Goal: Task Accomplishment & Management: Complete application form

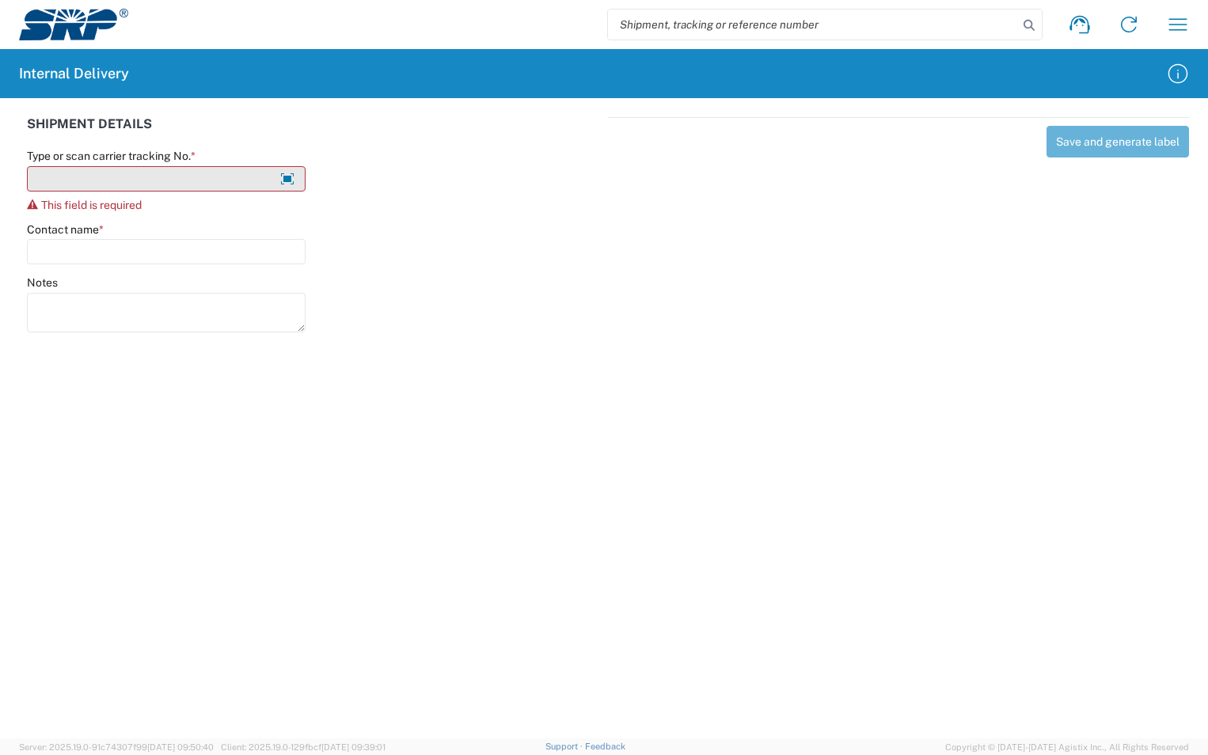
click at [93, 186] on input "Type or scan carrier tracking No. *" at bounding box center [166, 178] width 279 height 25
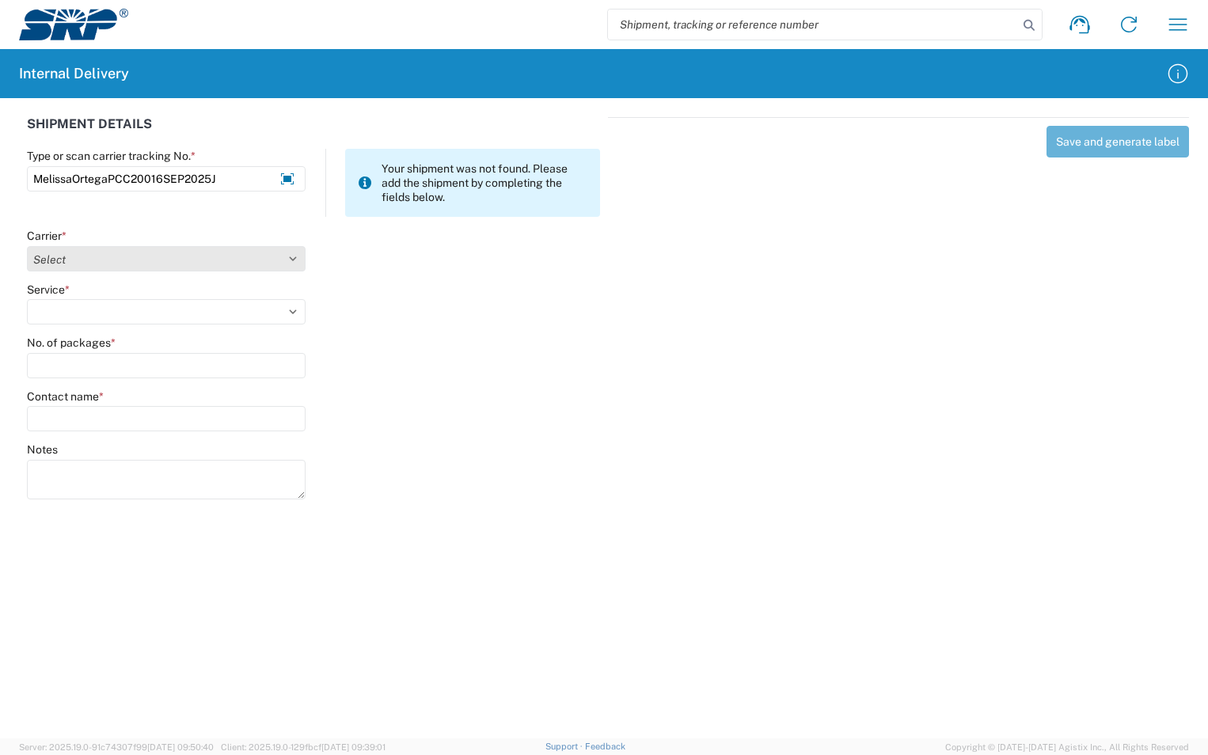
type input "MelissaOrtegaPCC20016SEP2025J"
click at [291, 250] on select "Select Amazon Logistics ATI Trucking BC Dimerco Logistics Empire Southwest FedE…" at bounding box center [166, 258] width 279 height 25
select select "18713"
click at [27, 246] on select "Select Amazon Logistics ATI Trucking BC Dimerco Logistics Empire Southwest FedE…" at bounding box center [166, 258] width 279 height 25
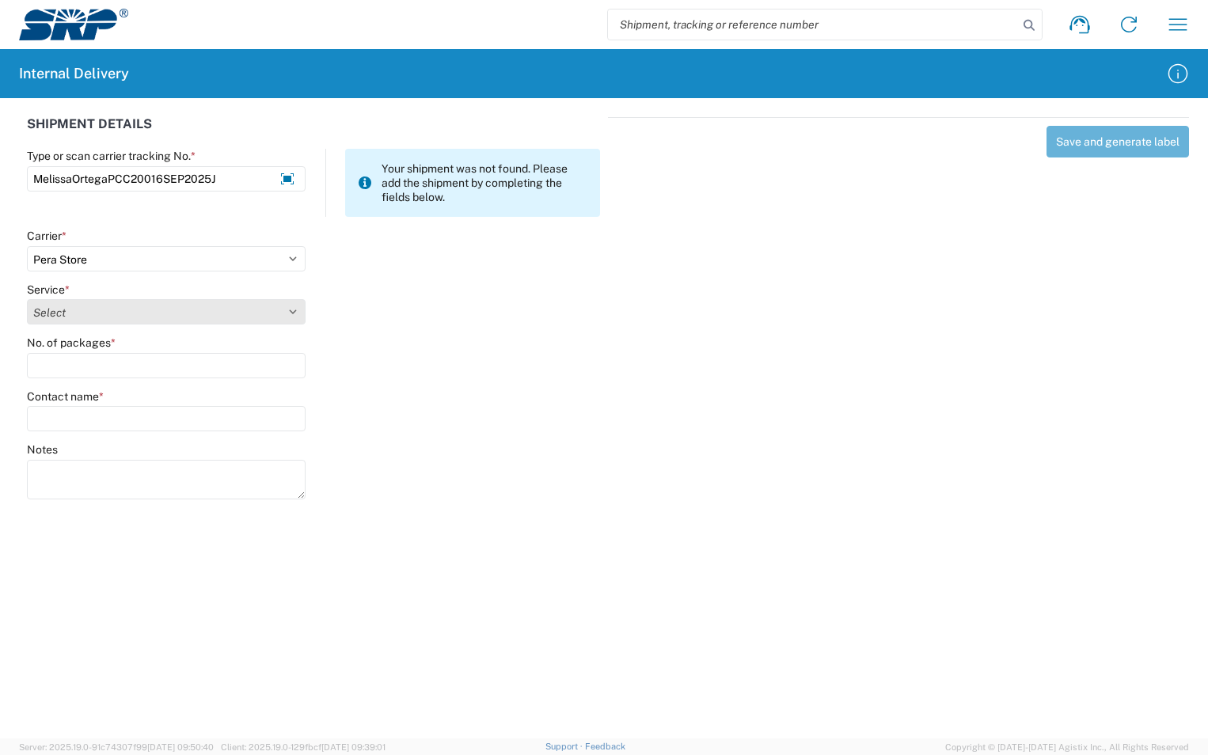
click at [106, 319] on select "Select Ground Inter-Office" at bounding box center [166, 311] width 279 height 25
select select "35763"
click at [27, 299] on select "Select Ground Inter-Office" at bounding box center [166, 311] width 279 height 25
click at [90, 368] on input "No. of packages *" at bounding box center [166, 365] width 279 height 25
type input "1"
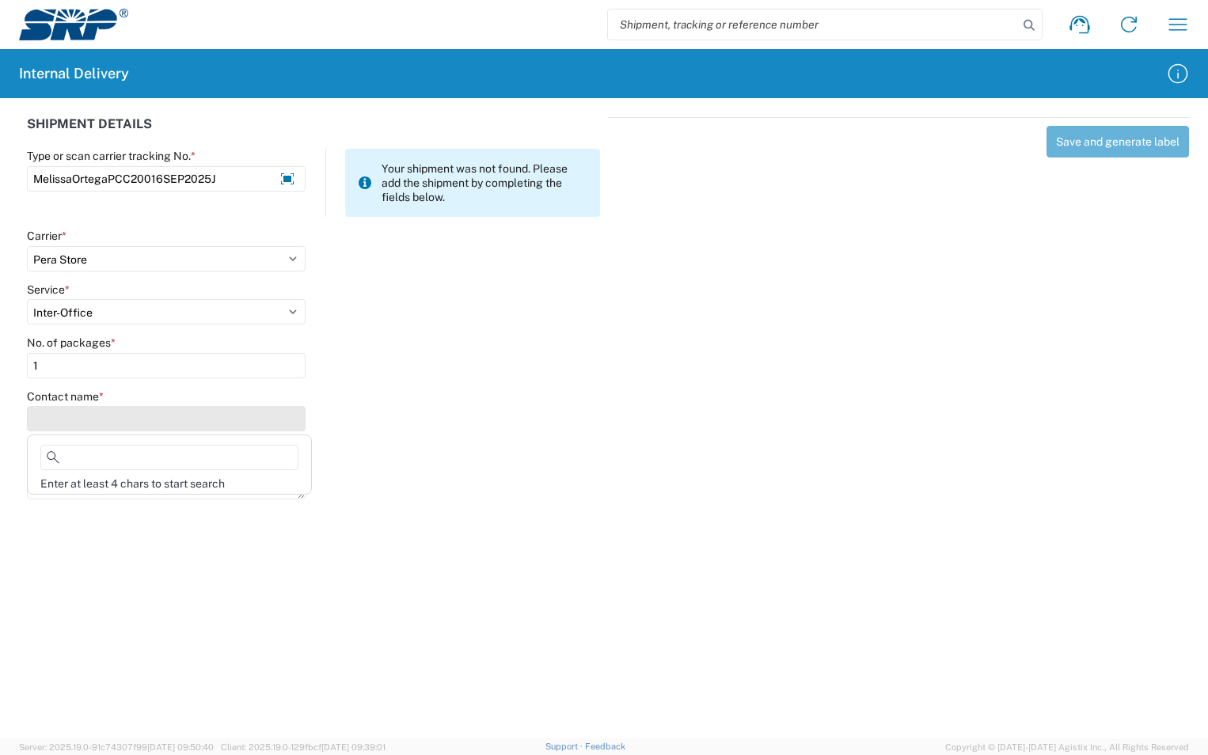
click at [83, 413] on input "Contact name *" at bounding box center [166, 418] width 279 height 25
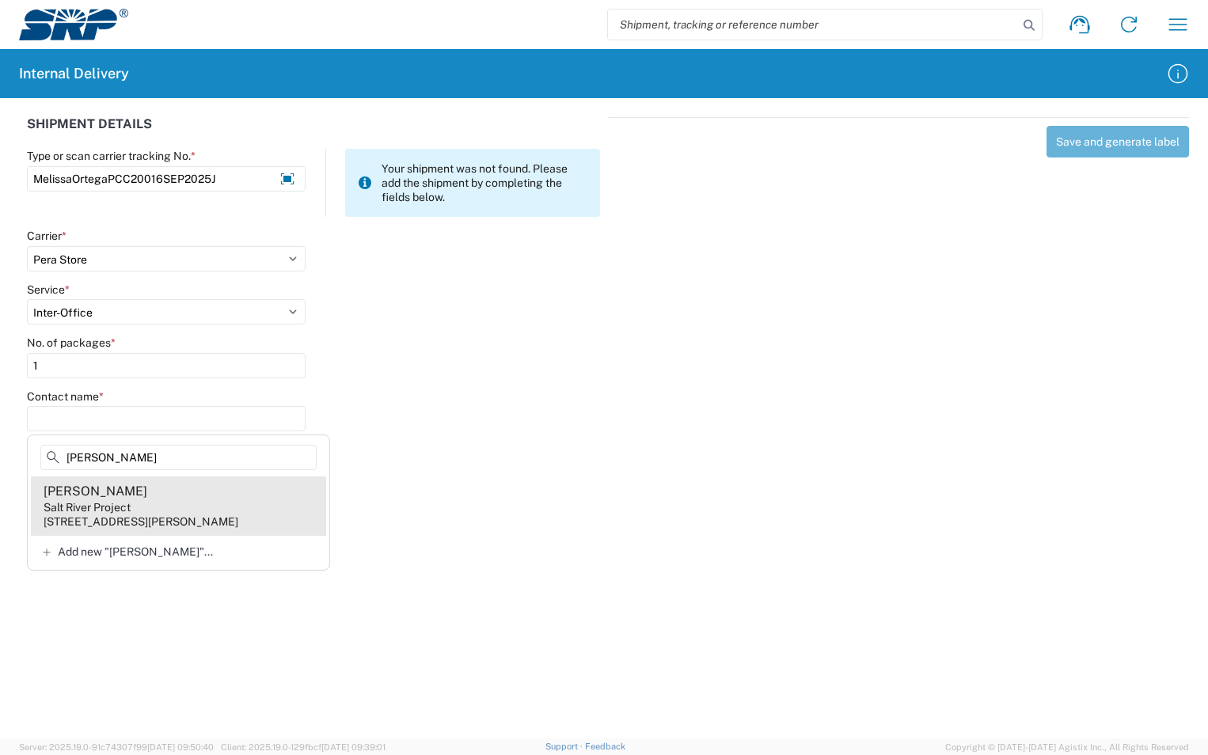
type input "Melissa Orte"
click at [83, 515] on div "3735 W Combs Rd, PCC200, Queen Creek, AZ, 85140, US" at bounding box center [141, 522] width 195 height 14
type input "Melissa Ortega"
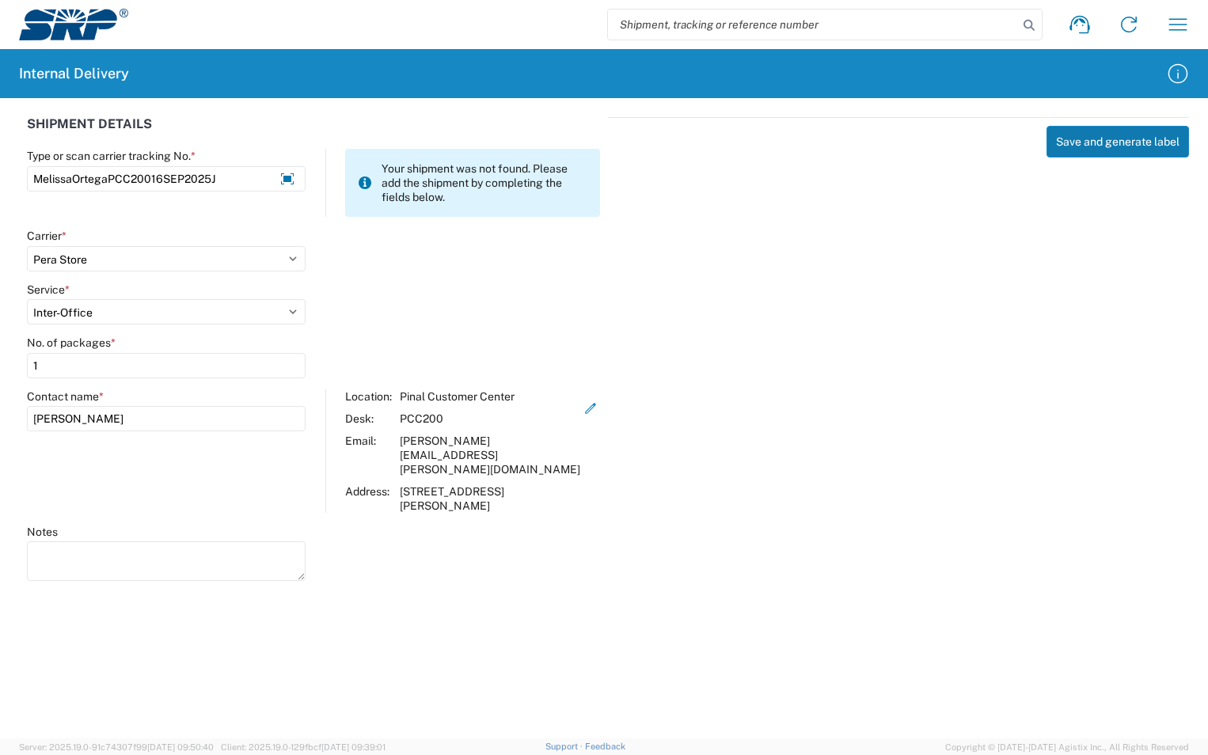
click at [1103, 132] on button "Save and generate label" at bounding box center [1118, 142] width 142 height 32
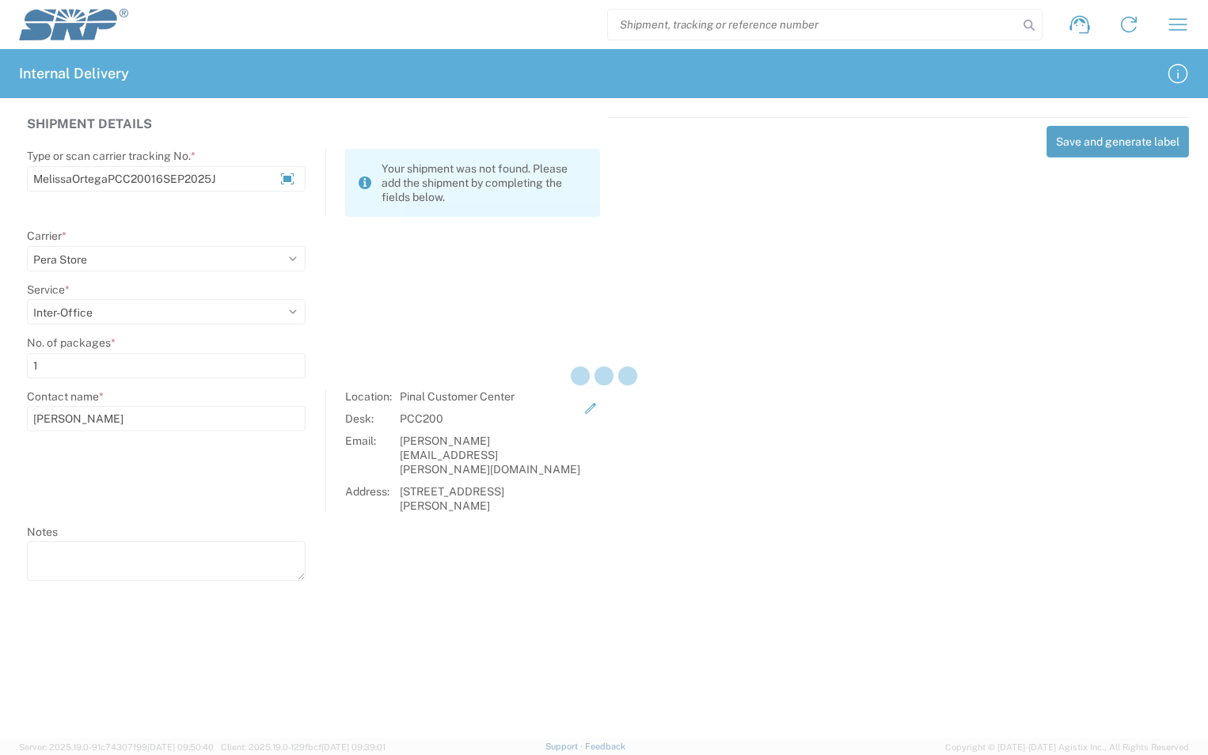
select select
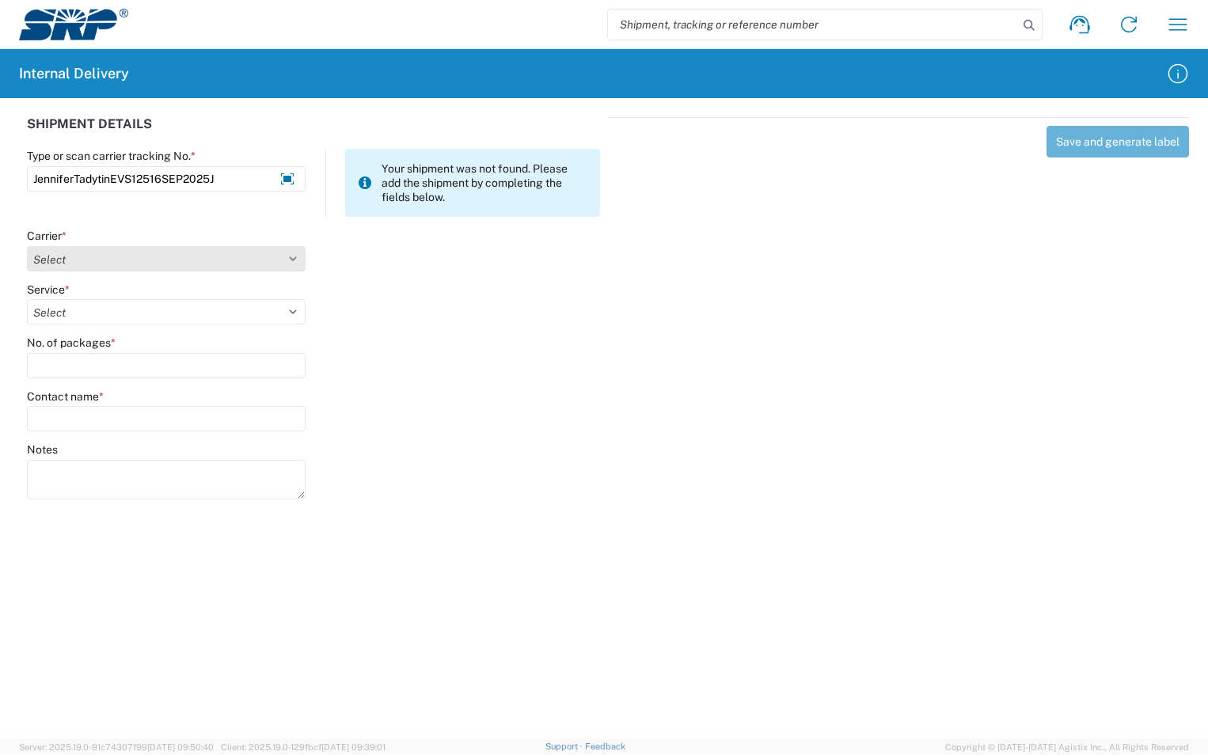
type input "JenniferTadytinEVS12516SEP2025J"
click at [134, 266] on select "Select Amazon Logistics ATI Trucking BC Dimerco Logistics Empire Southwest FedE…" at bounding box center [166, 258] width 279 height 25
select select "18713"
click at [27, 246] on select "Select Amazon Logistics ATI Trucking BC Dimerco Logistics Empire Southwest FedE…" at bounding box center [166, 258] width 279 height 25
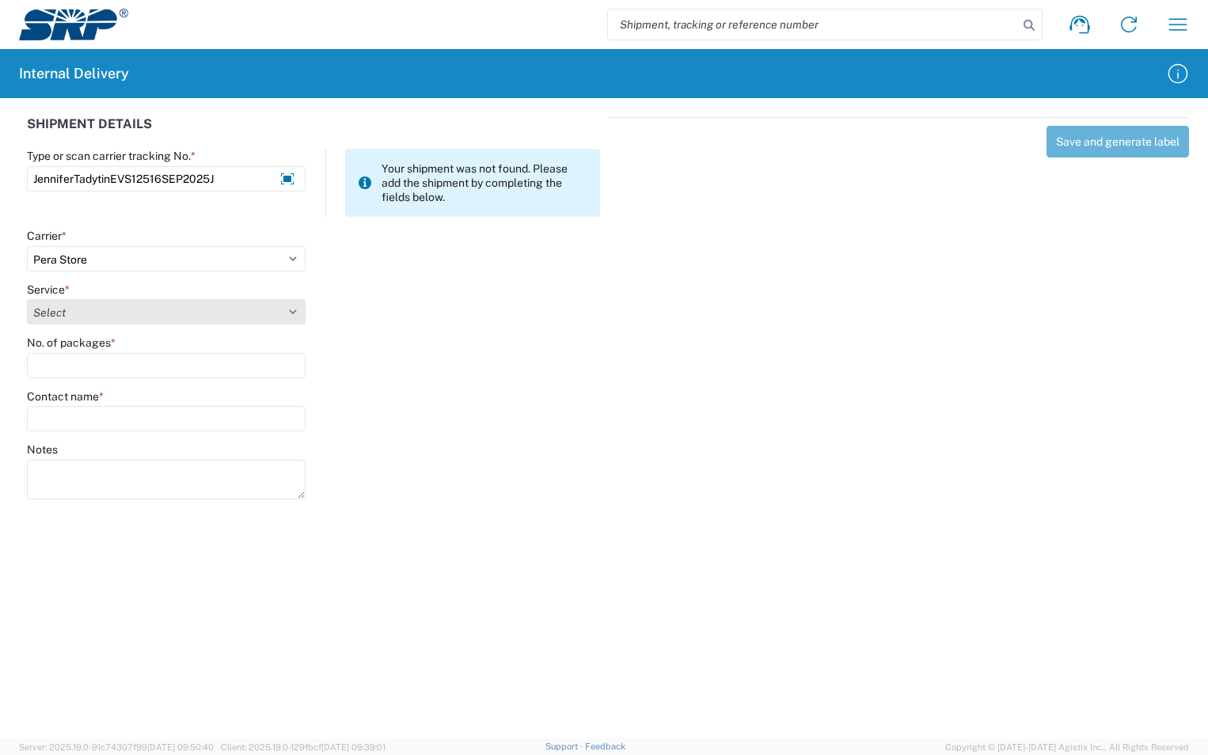
click at [81, 311] on select "Select Ground Inter-Office" at bounding box center [166, 311] width 279 height 25
select select "35763"
click at [27, 299] on select "Select Ground Inter-Office" at bounding box center [166, 311] width 279 height 25
click at [72, 371] on input "No. of packages *" at bounding box center [166, 365] width 279 height 25
type input "1"
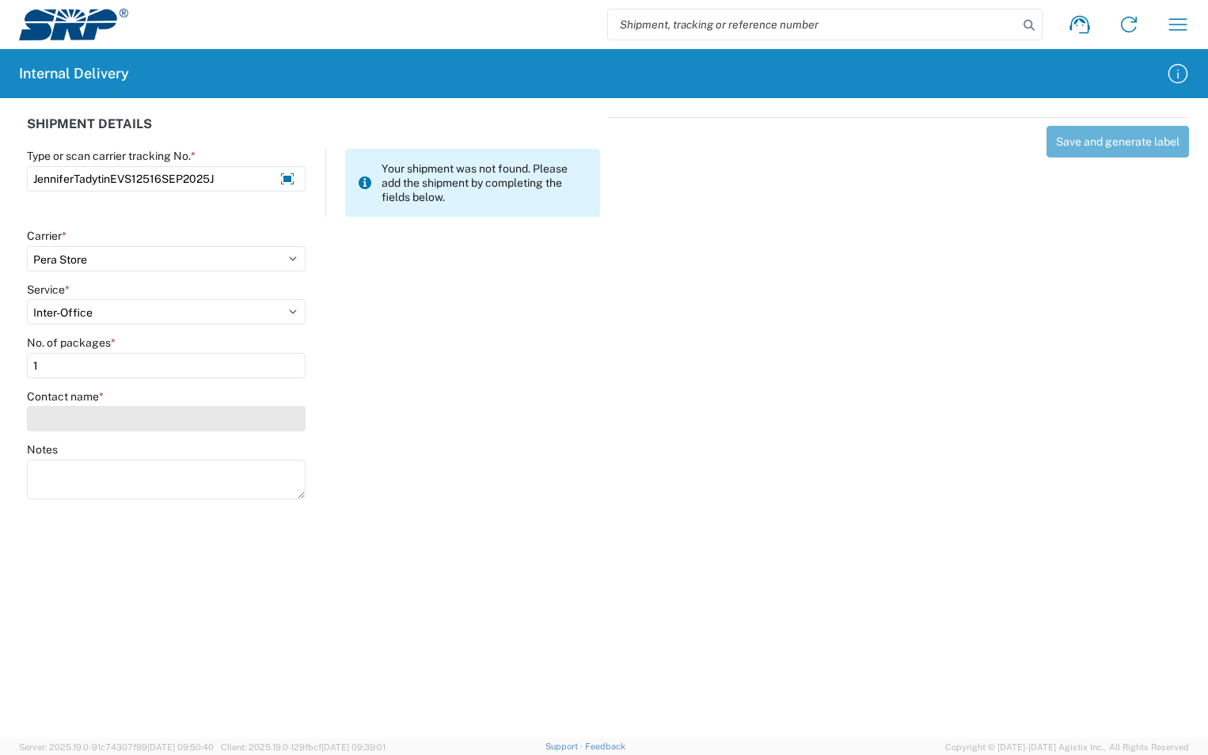
click at [70, 411] on input "Contact name *" at bounding box center [166, 418] width 279 height 25
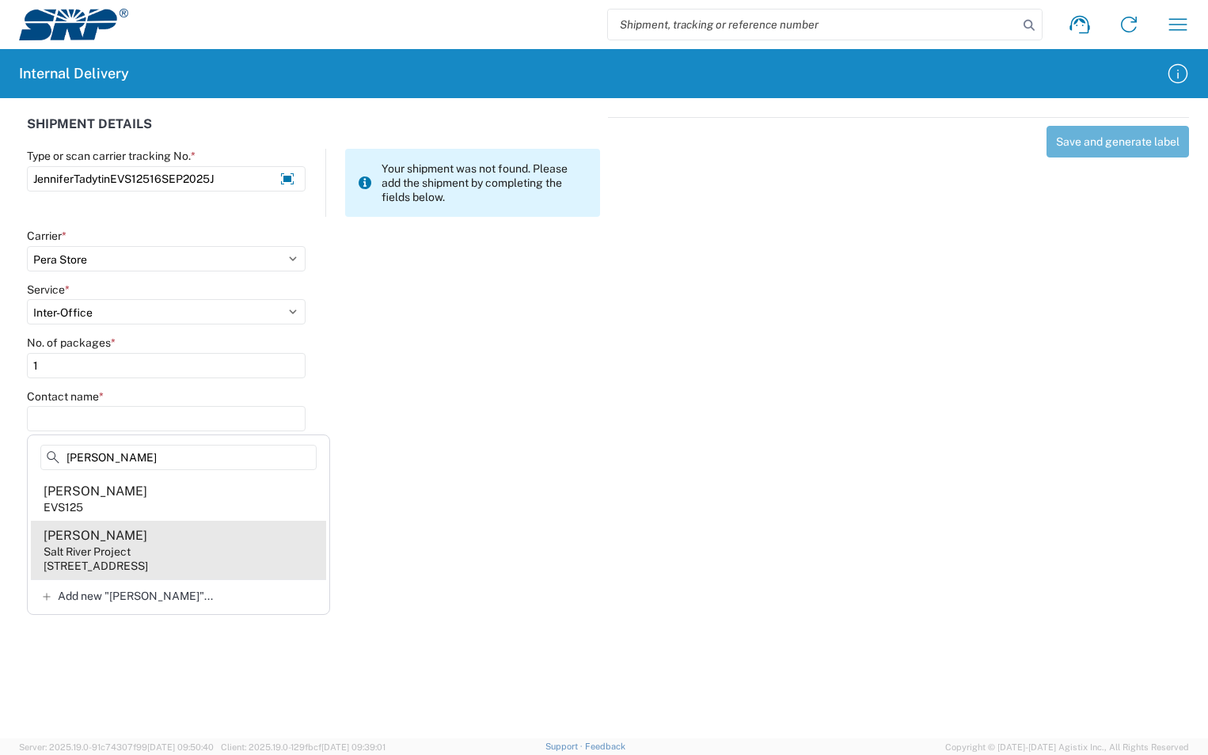
type input "Jennifer Ta"
click at [102, 532] on div "Jennifer Tadytin" at bounding box center [96, 535] width 104 height 17
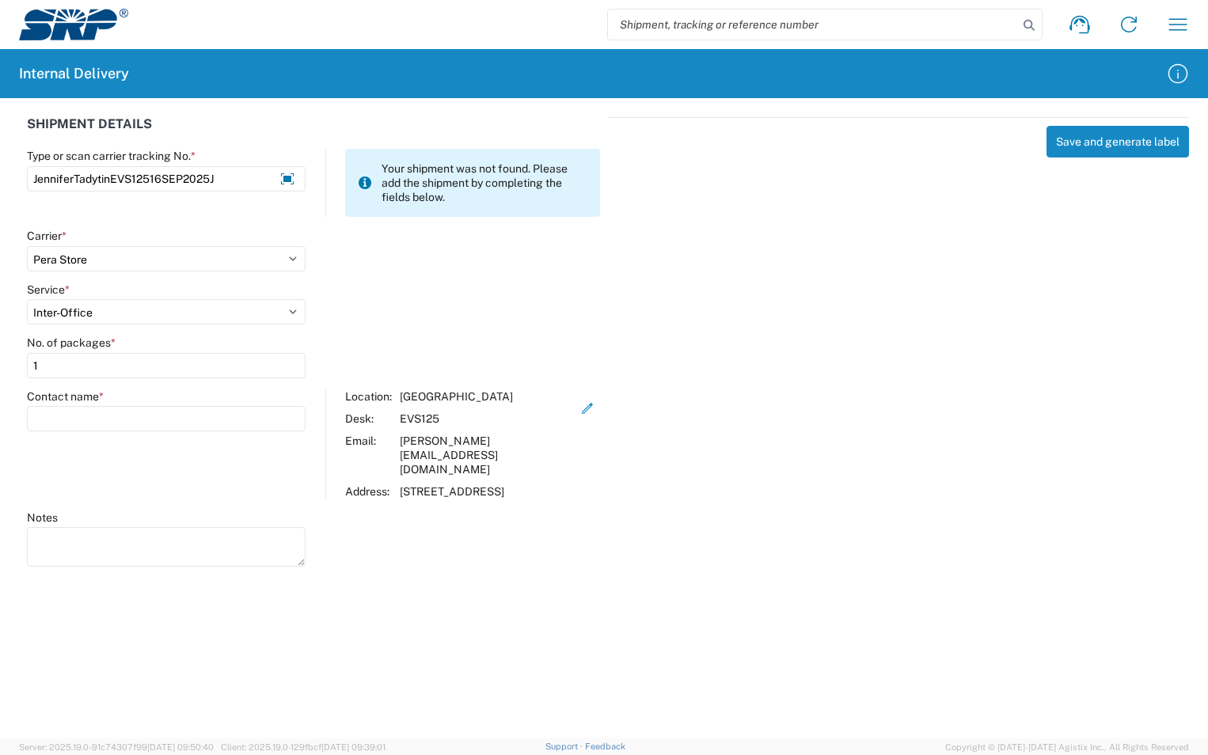
type input "Jennifer Tadytin"
click at [1089, 145] on button "Save and generate label" at bounding box center [1118, 142] width 142 height 32
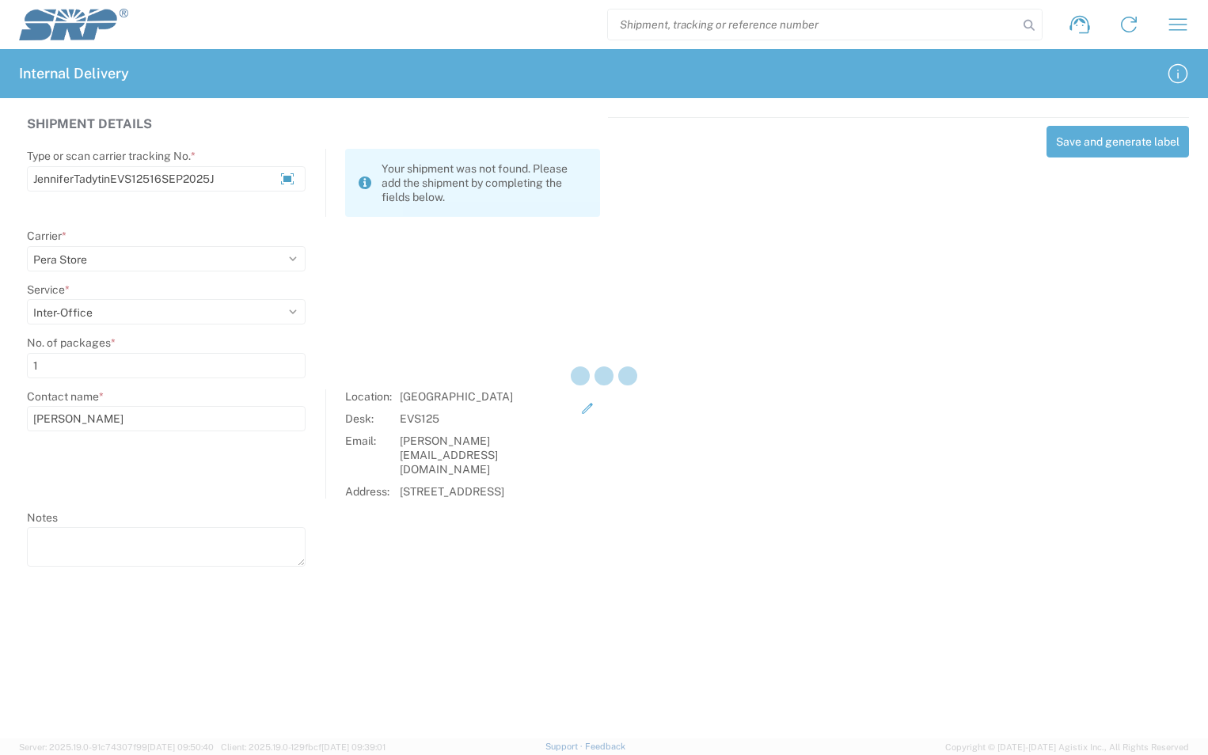
select select
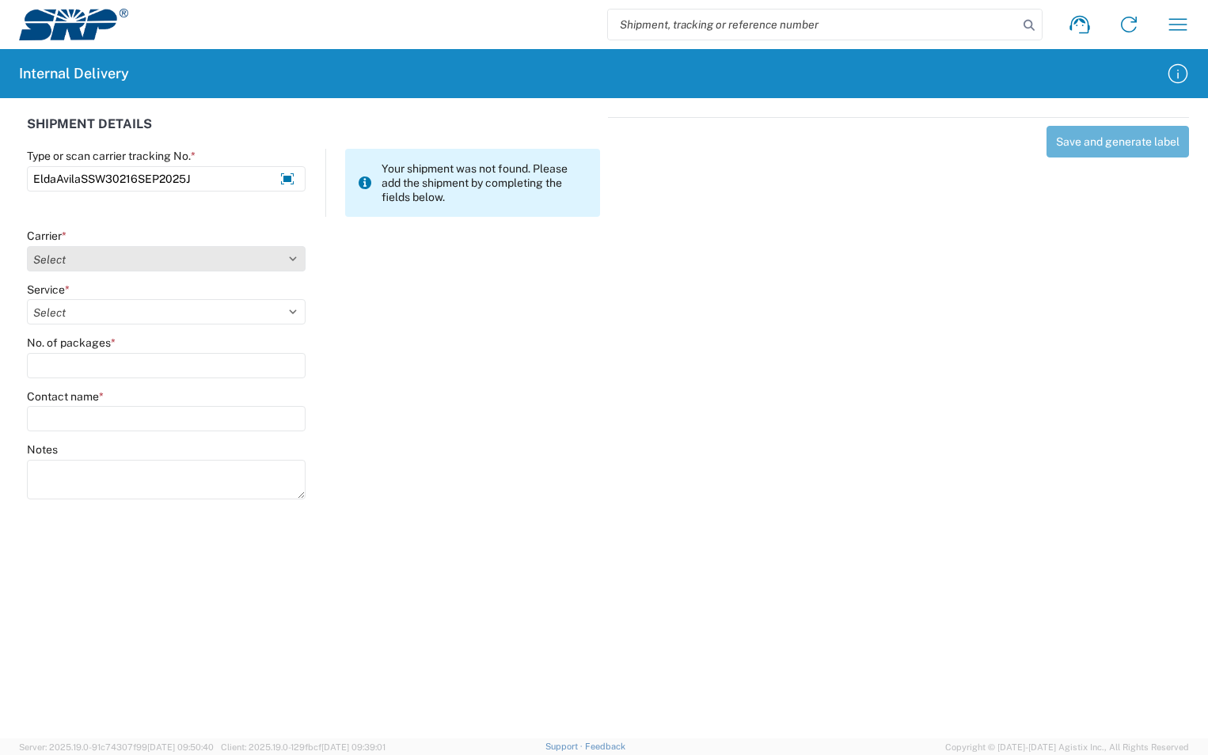
type input "EldaAvilaSSW30216SEP2025J"
click at [272, 261] on select "Select Amazon Logistics ATI Trucking BC Dimerco Logistics Empire Southwest FedE…" at bounding box center [166, 258] width 279 height 25
select select "18713"
click at [27, 246] on select "Select Amazon Logistics ATI Trucking BC Dimerco Logistics Empire Southwest FedE…" at bounding box center [166, 258] width 279 height 25
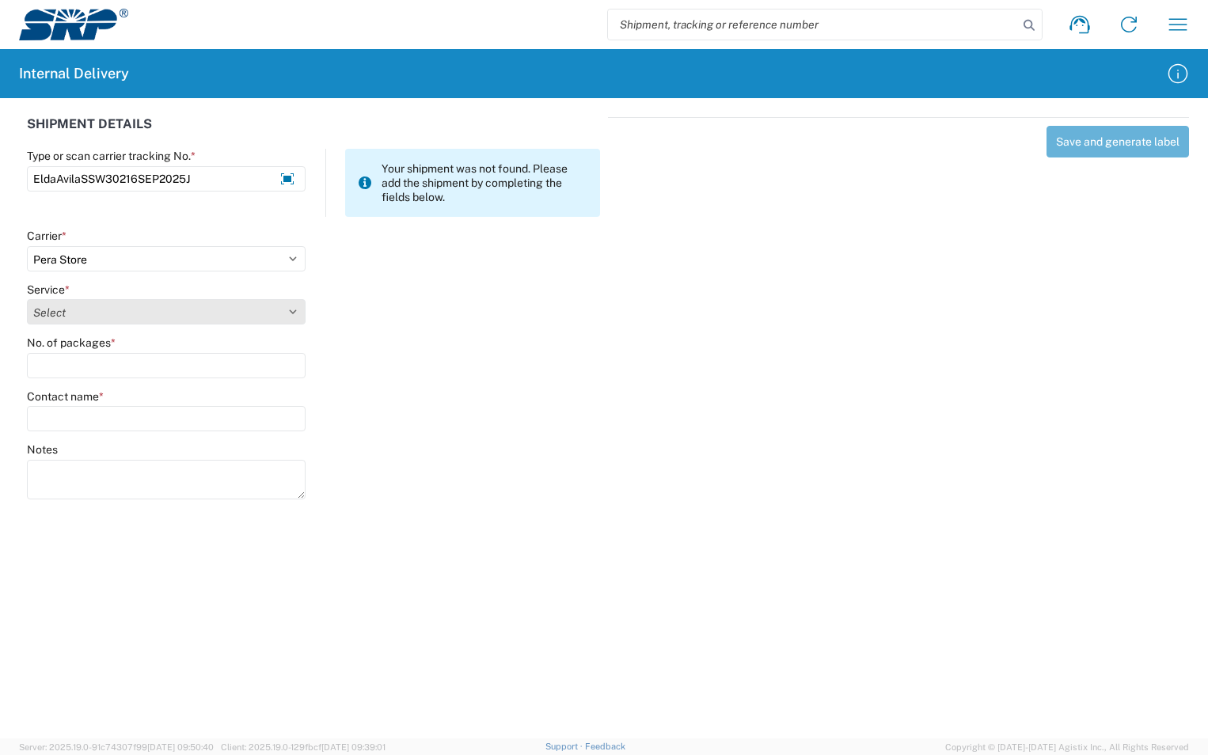
click at [152, 317] on select "Select Ground Inter-Office" at bounding box center [166, 311] width 279 height 25
select select "35763"
click at [27, 299] on select "Select Ground Inter-Office" at bounding box center [166, 311] width 279 height 25
click at [96, 365] on input "No. of packages *" at bounding box center [166, 365] width 279 height 25
type input "1"
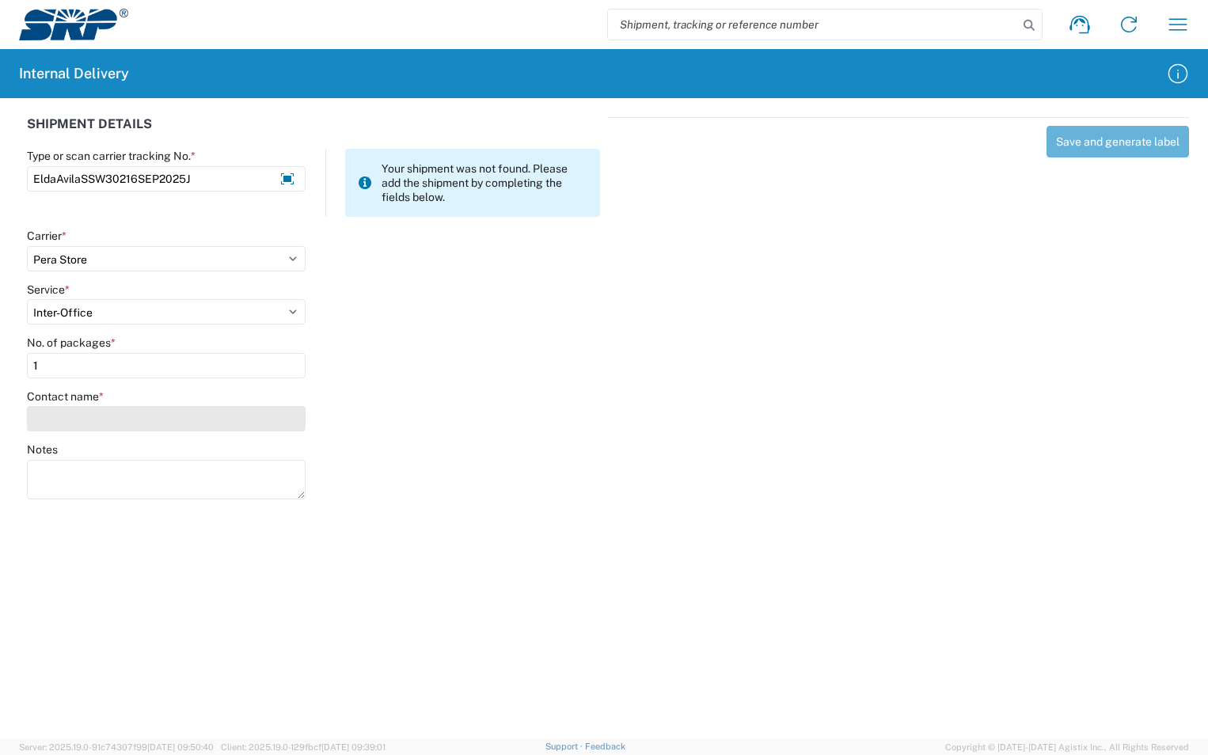
click at [97, 412] on input "Contact name *" at bounding box center [166, 418] width 279 height 25
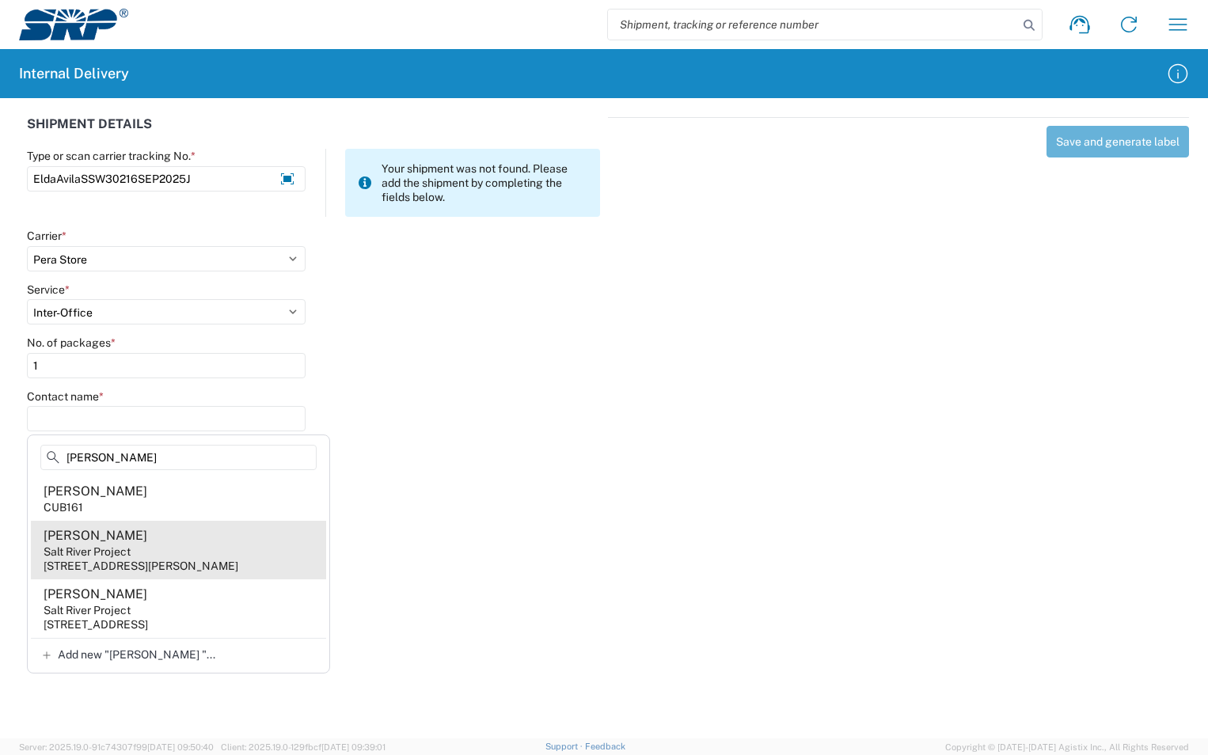
type input "Elda"
click at [114, 564] on div "3160 S Alma School Rd, SSW302, Mesa, AZ, 85210, US" at bounding box center [141, 566] width 195 height 14
type input "Elda Avila"
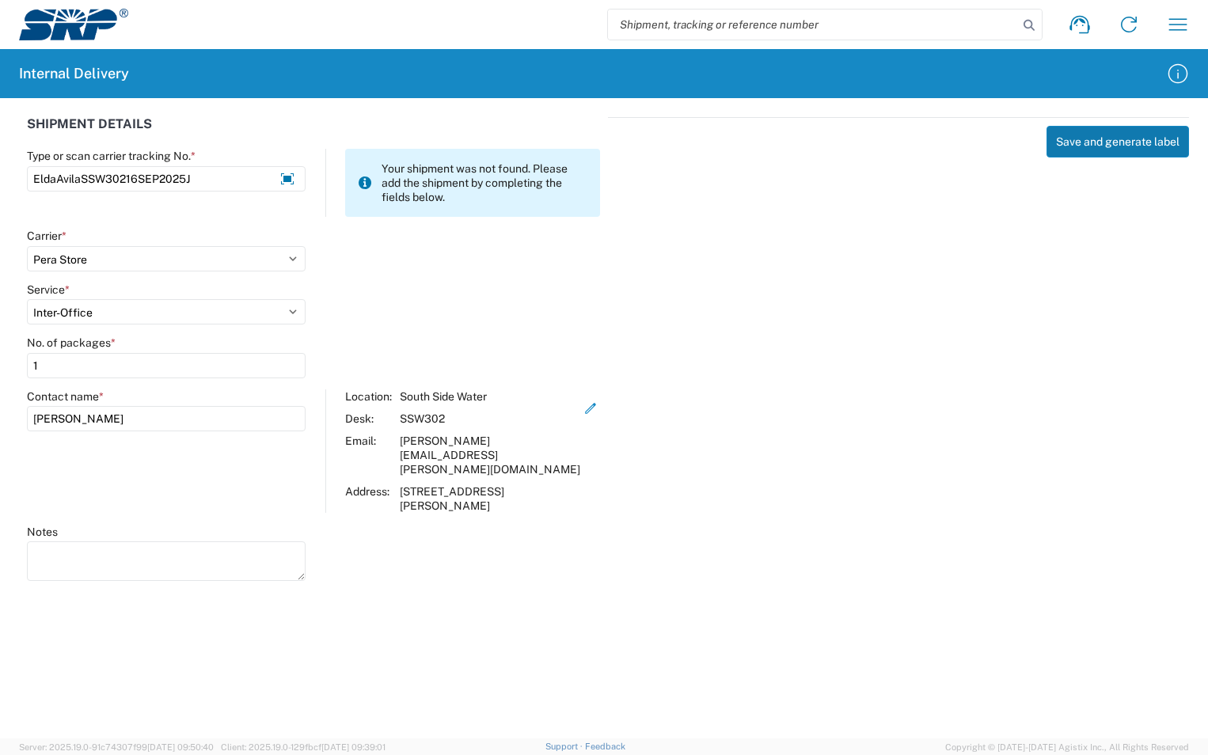
click at [1059, 142] on button "Save and generate label" at bounding box center [1118, 142] width 142 height 32
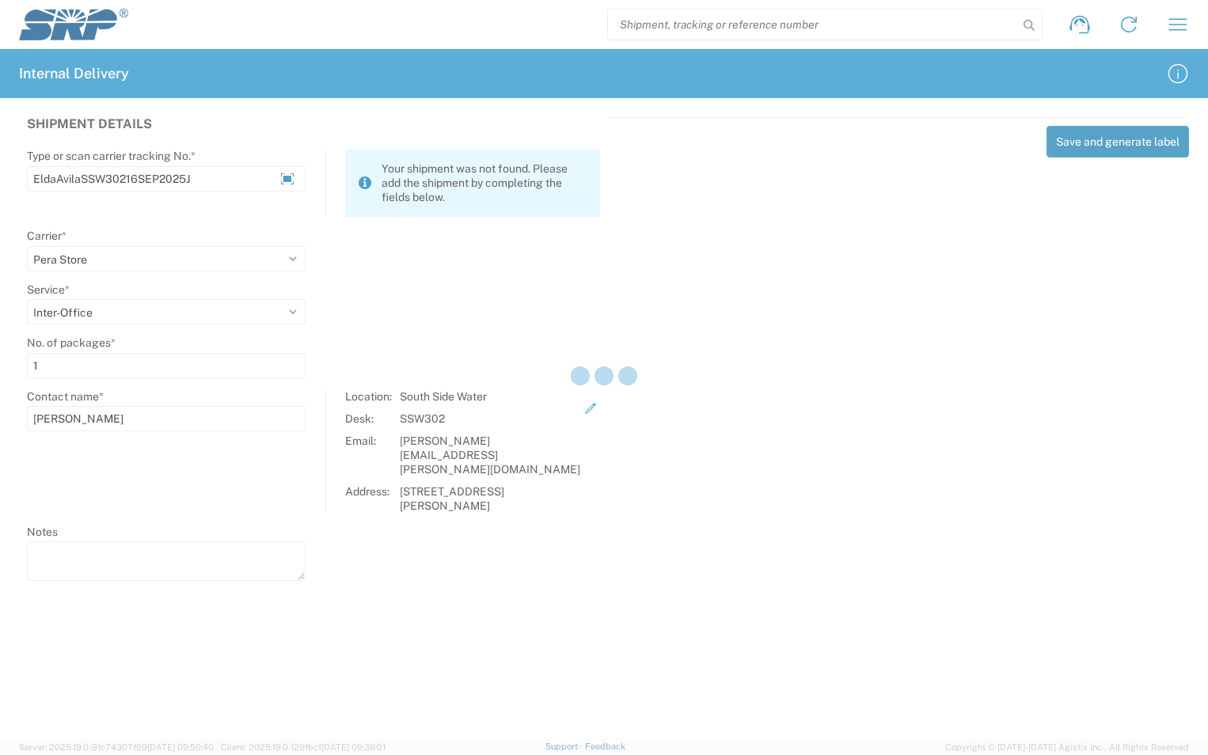
select select
